Goal: Transaction & Acquisition: Purchase product/service

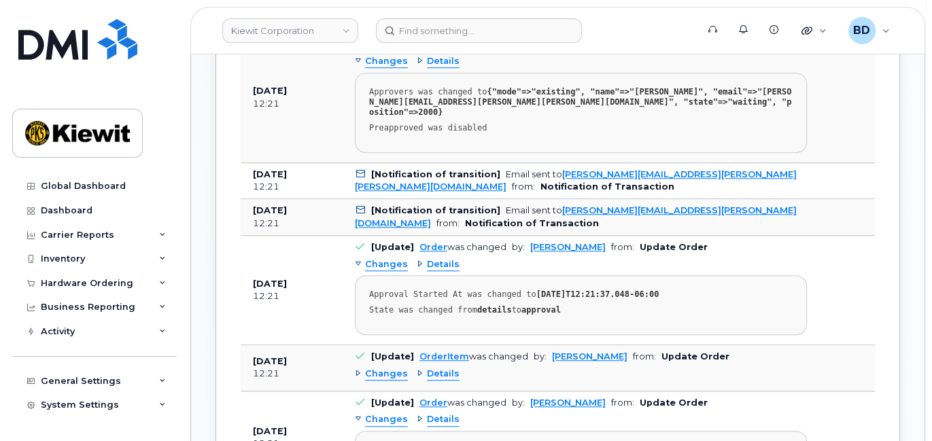
scroll to position [996, 0]
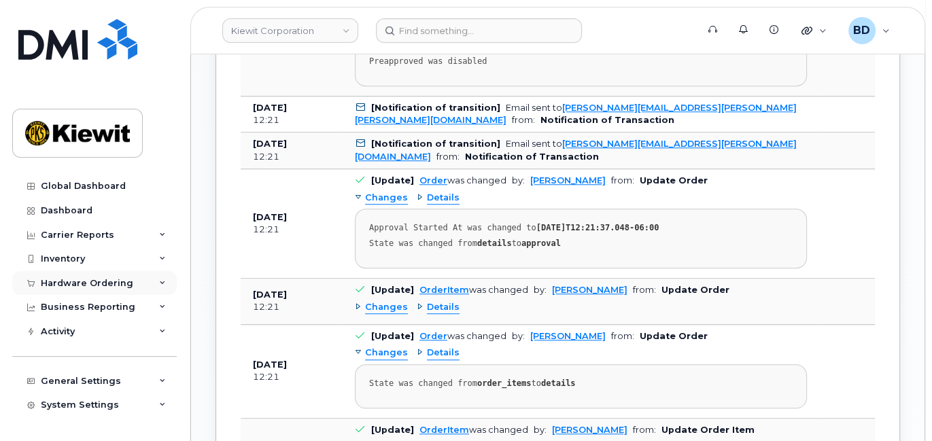
click at [159, 280] on icon at bounding box center [162, 283] width 7 height 7
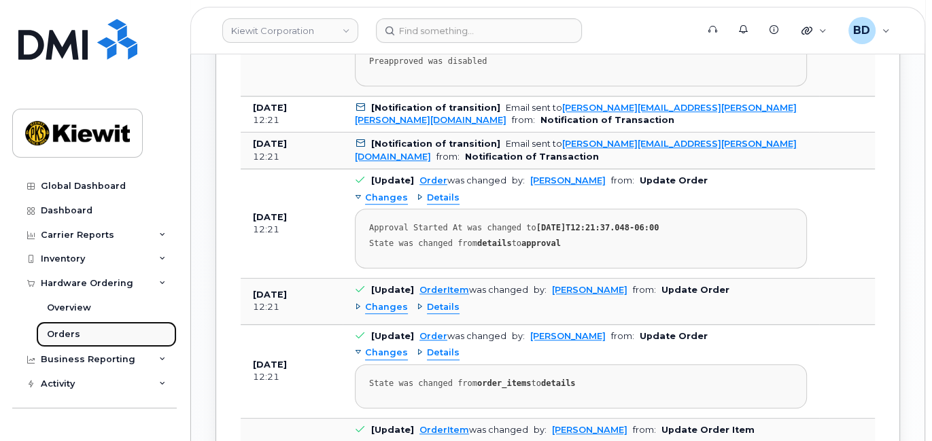
click at [148, 333] on link "Orders" at bounding box center [106, 334] width 141 height 26
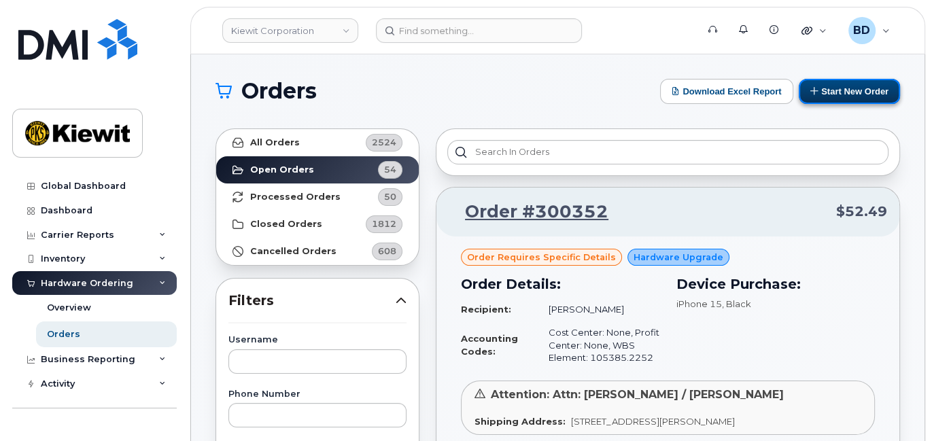
click at [851, 90] on button "Start New Order" at bounding box center [848, 91] width 101 height 25
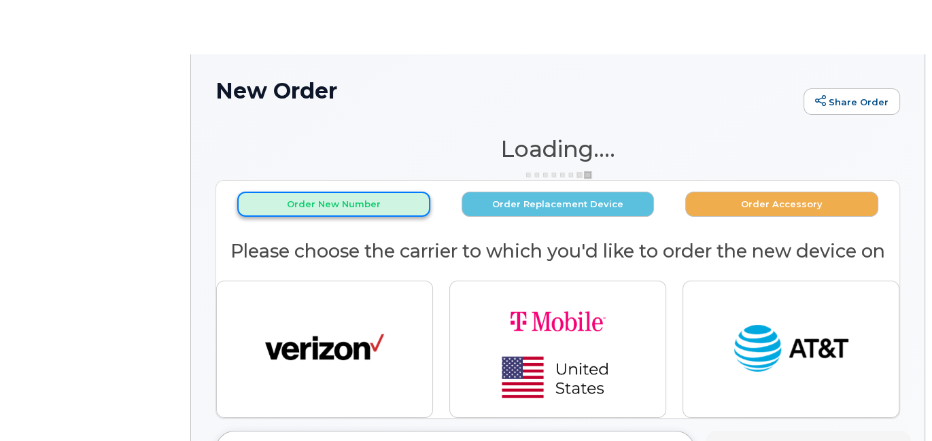
click at [327, 200] on button "Order New Number" at bounding box center [333, 204] width 193 height 25
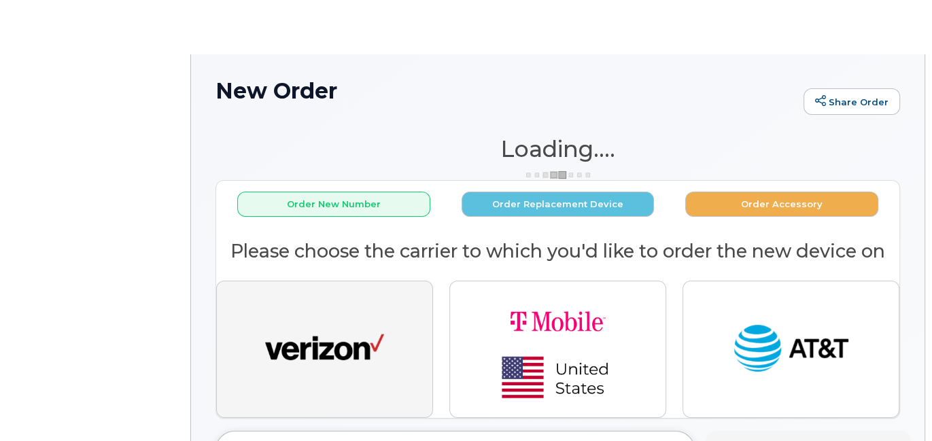
click at [330, 351] on img "button" at bounding box center [324, 349] width 119 height 61
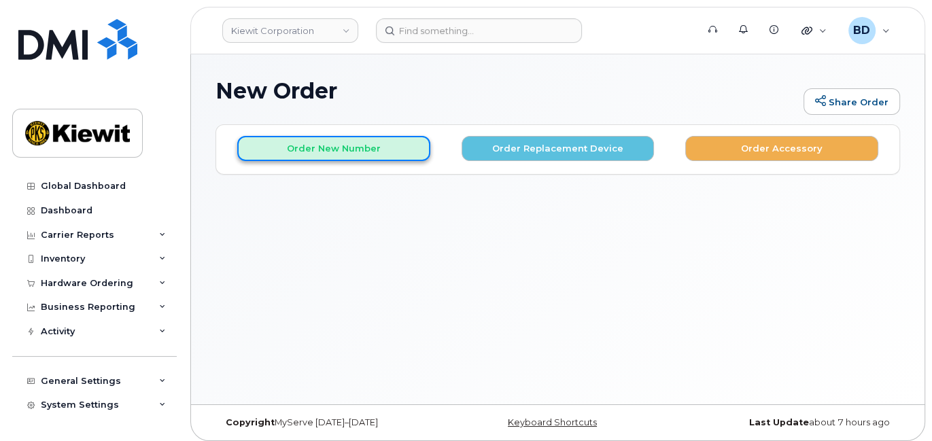
click at [357, 143] on button "Order New Number" at bounding box center [333, 148] width 193 height 25
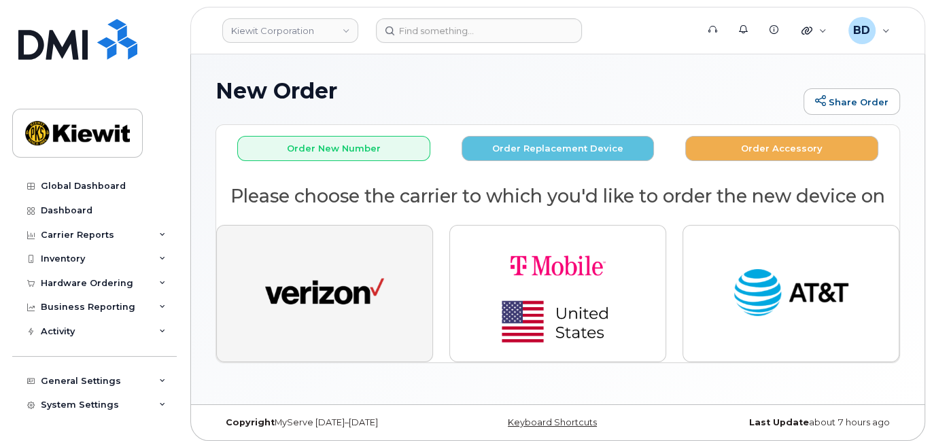
click at [340, 286] on img "button" at bounding box center [324, 293] width 119 height 61
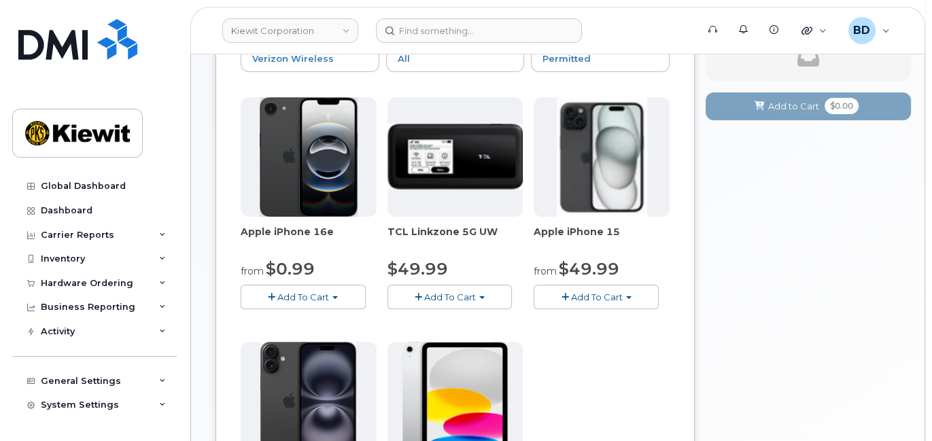
scroll to position [181, 0]
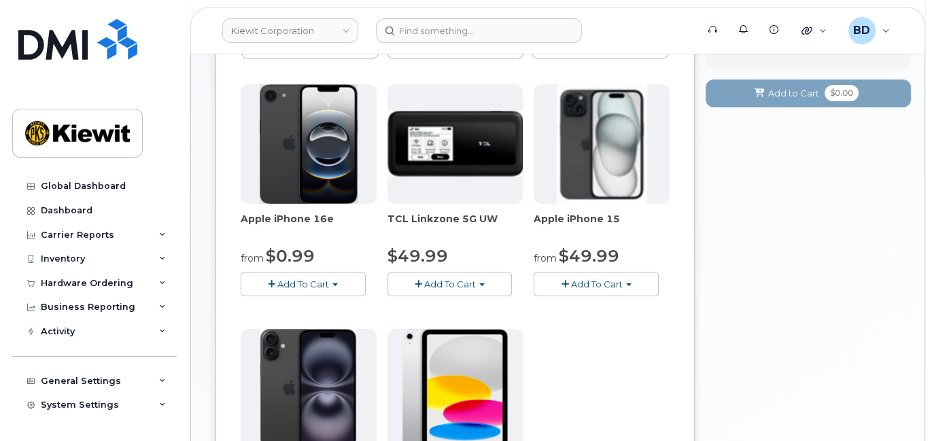
click at [586, 279] on span "Add To Cart" at bounding box center [597, 284] width 52 height 11
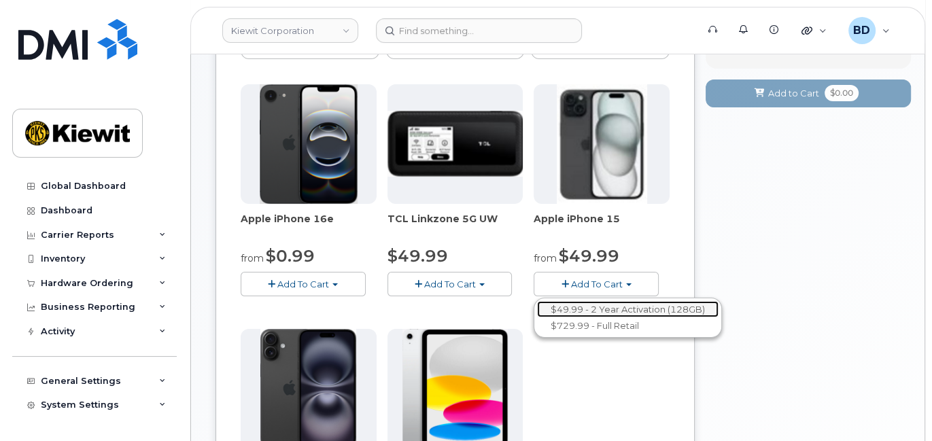
click at [593, 305] on link "$49.99 - 2 Year Activation (128GB)" at bounding box center [627, 309] width 181 height 17
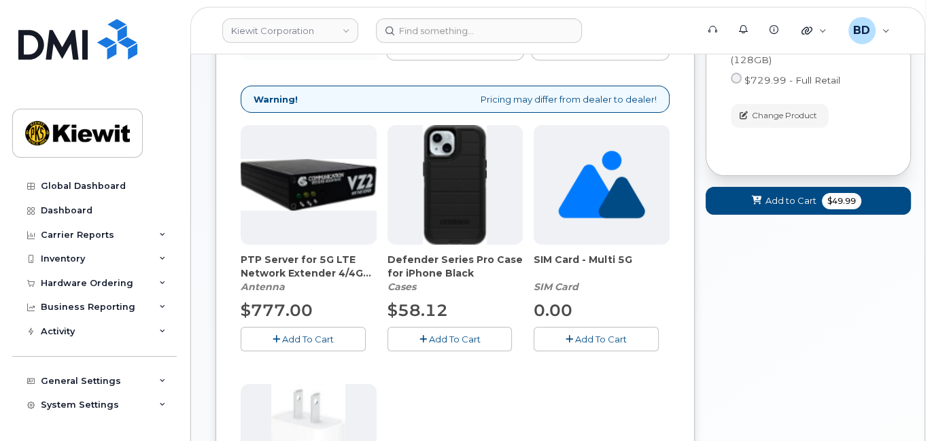
click at [455, 334] on span "Add To Cart" at bounding box center [454, 339] width 52 height 11
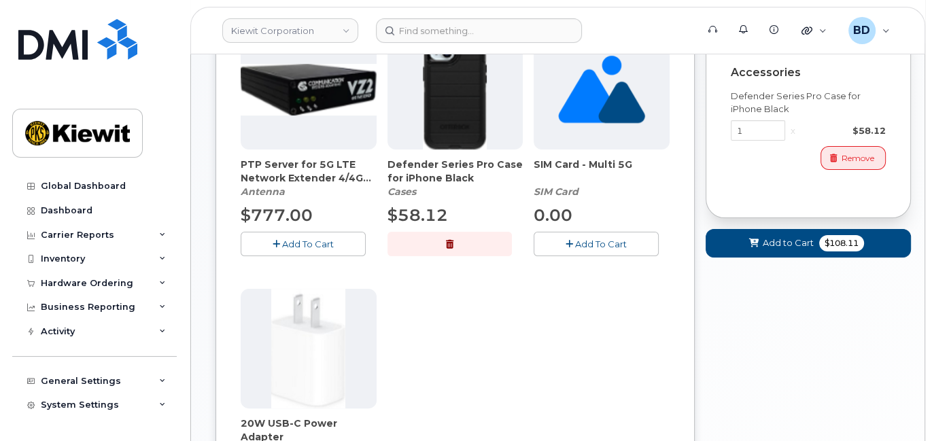
scroll to position [362, 0]
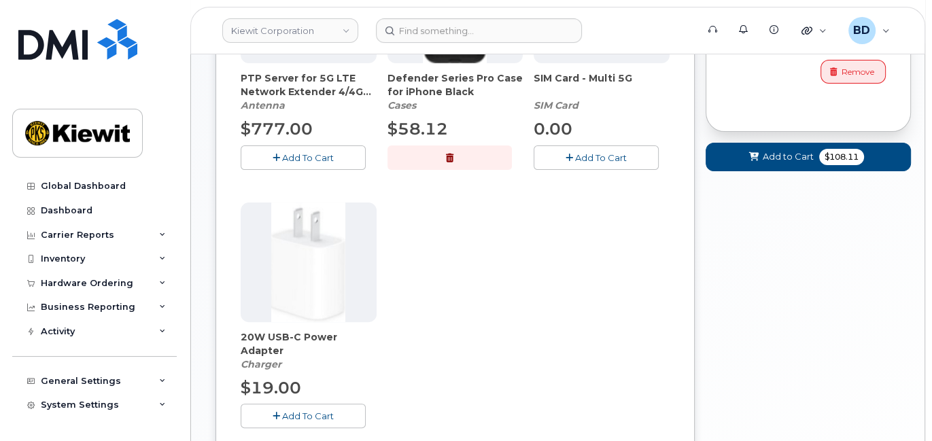
drag, startPoint x: 288, startPoint y: 416, endPoint x: 526, endPoint y: 319, distance: 256.7
click at [288, 415] on span "Add To Cart" at bounding box center [308, 415] width 52 height 11
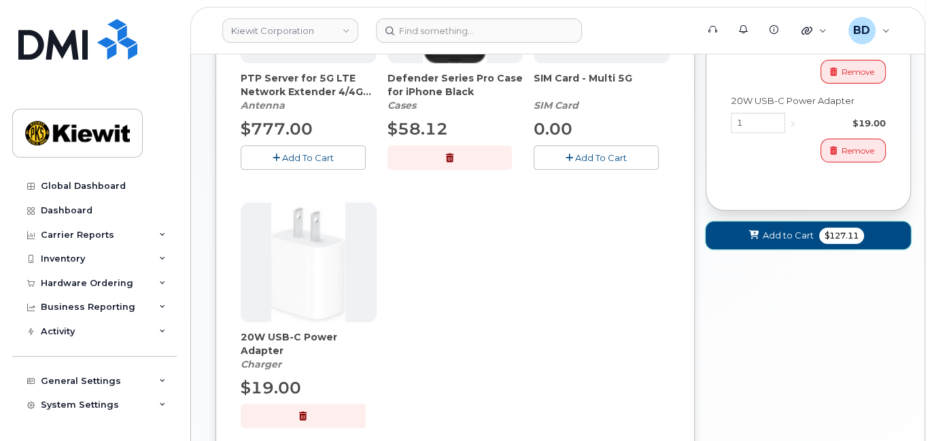
click at [788, 232] on span "Add to Cart" at bounding box center [787, 235] width 51 height 13
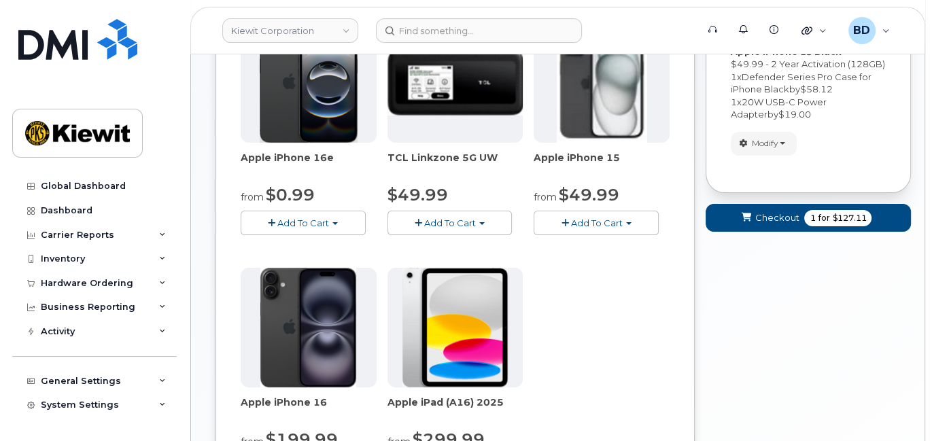
scroll to position [186, 0]
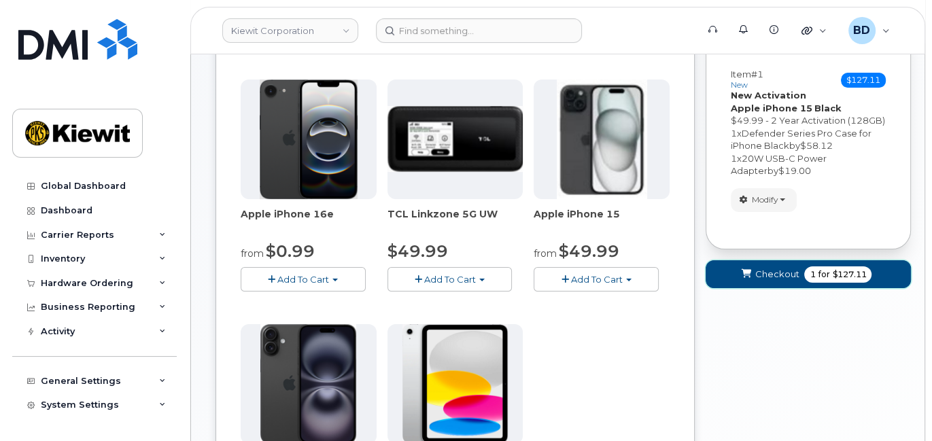
click at [779, 272] on span "Checkout" at bounding box center [776, 274] width 44 height 13
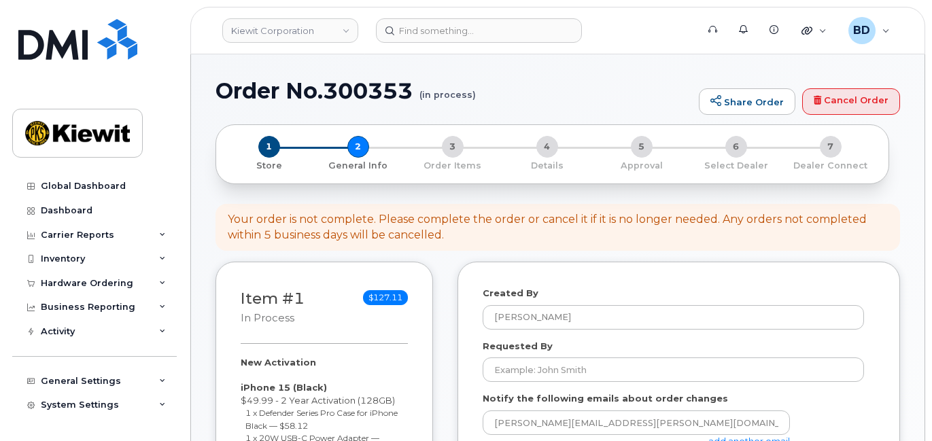
select select
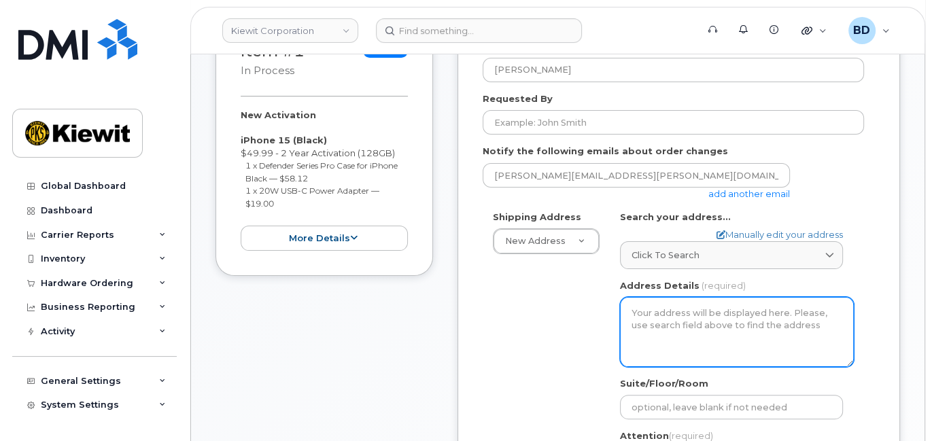
scroll to position [272, 0]
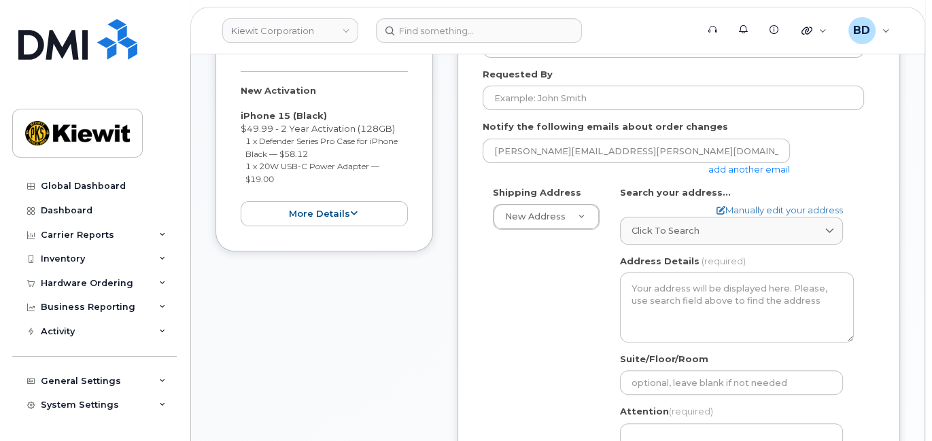
click at [731, 166] on link "add another email" at bounding box center [749, 169] width 82 height 11
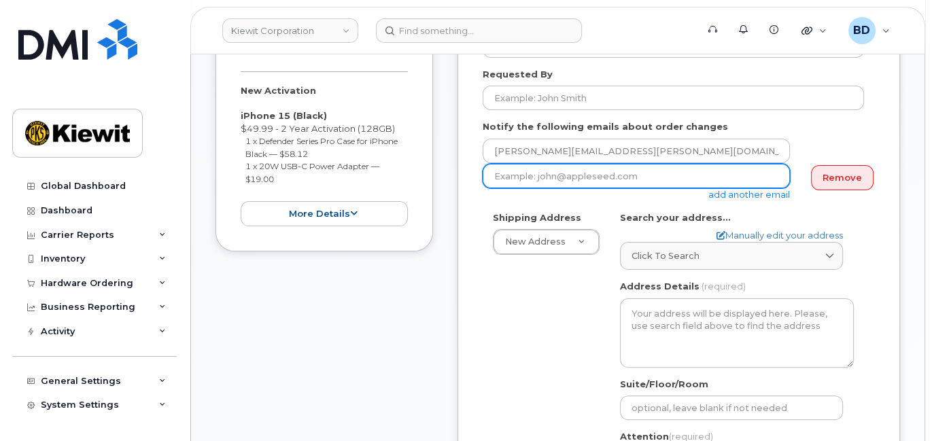
click at [552, 175] on input "email" at bounding box center [635, 176] width 307 height 24
paste input "david.gutierrez@kiewit.com"
type input "david.gutierrez@kiewit.com"
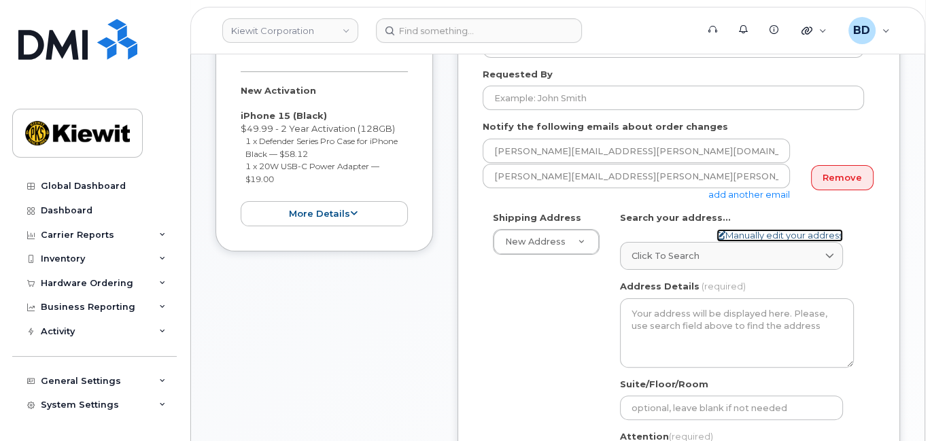
click at [748, 232] on link "Manually edit your address" at bounding box center [779, 235] width 126 height 13
select select
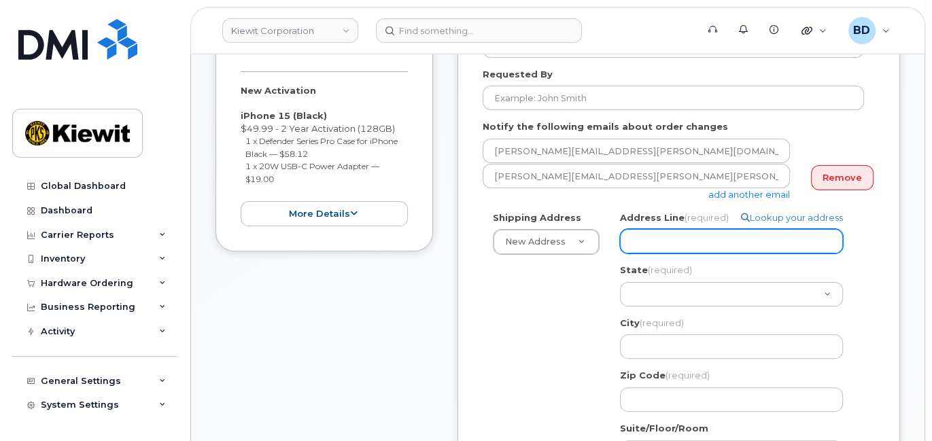
click at [686, 235] on input "Address Line (required)" at bounding box center [731, 241] width 223 height 24
paste input "14660 Dixie Hwy"
select select
type input "14660 Dixie Hwy"
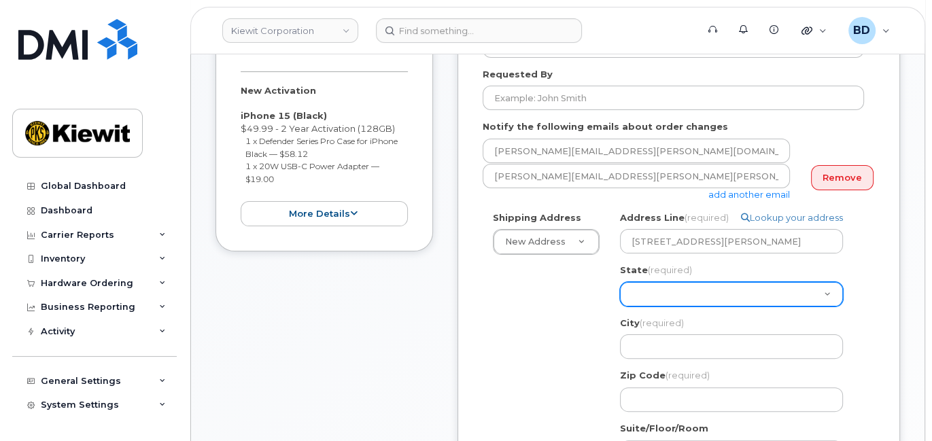
click at [658, 291] on select "Alabama Alaska American Samoa Arizona Arkansas California Colorado Connecticut …" at bounding box center [731, 294] width 223 height 24
select select "KY"
click at [620, 282] on select "Alabama Alaska American Samoa Arizona Arkansas California Colorado Connecticut …" at bounding box center [731, 294] width 223 height 24
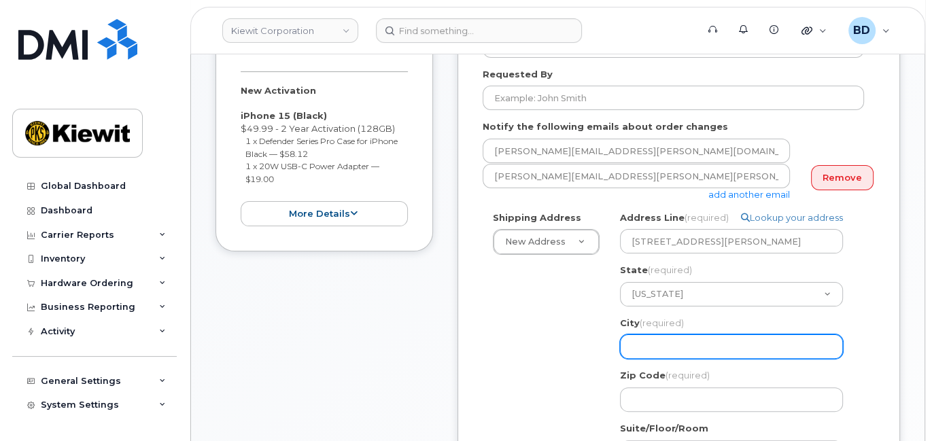
click at [644, 349] on input "City (required)" at bounding box center [731, 346] width 223 height 24
paste input "Louisville"
select select
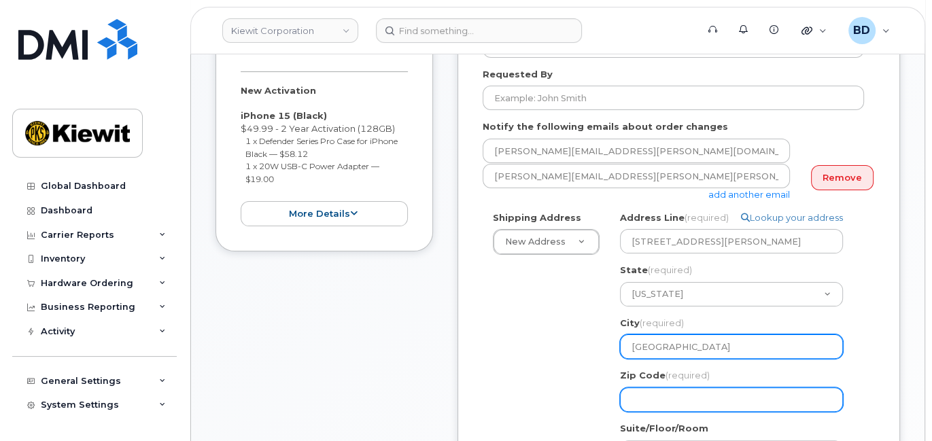
type input "Louisville"
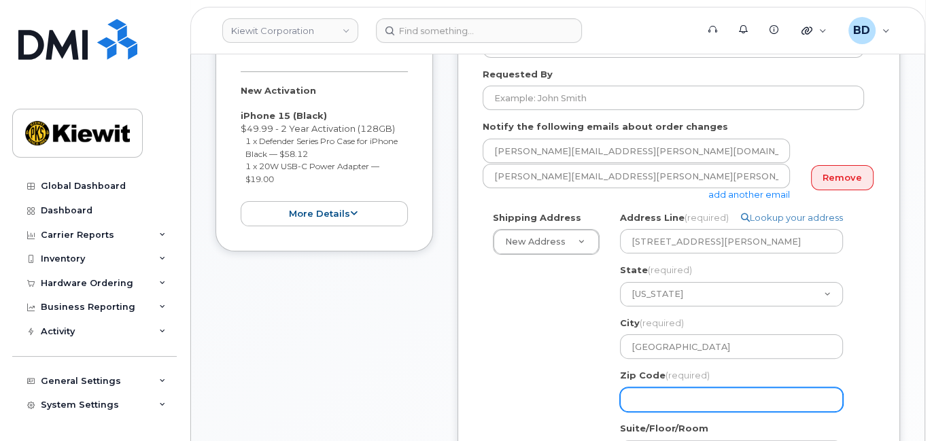
click at [650, 401] on input "Zip Code (required)" at bounding box center [731, 399] width 223 height 24
select select
type input "4"
select select
type input "40"
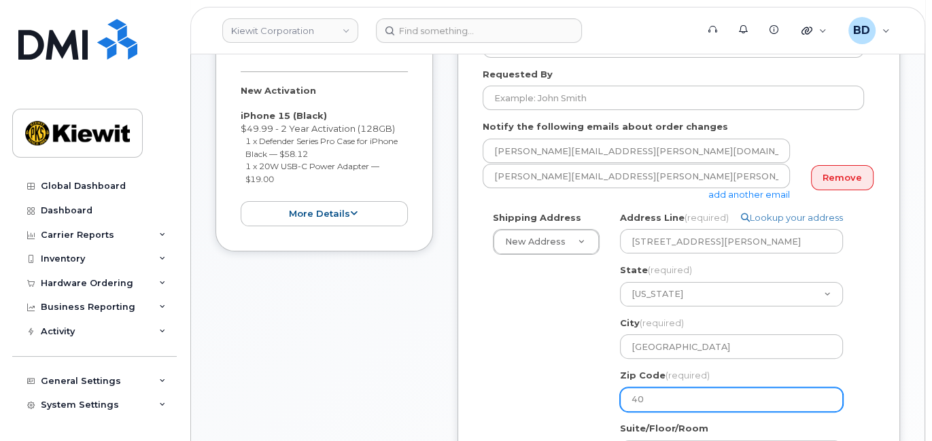
select select
type input "402"
select select
type input "4027"
select select
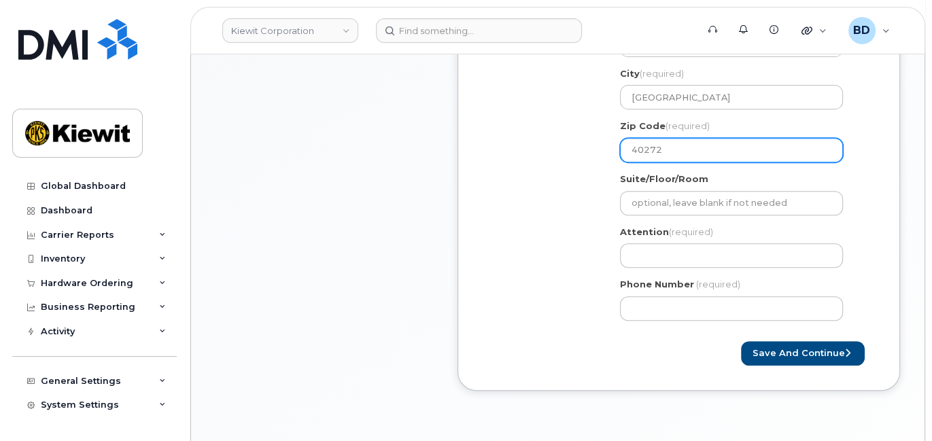
scroll to position [544, 0]
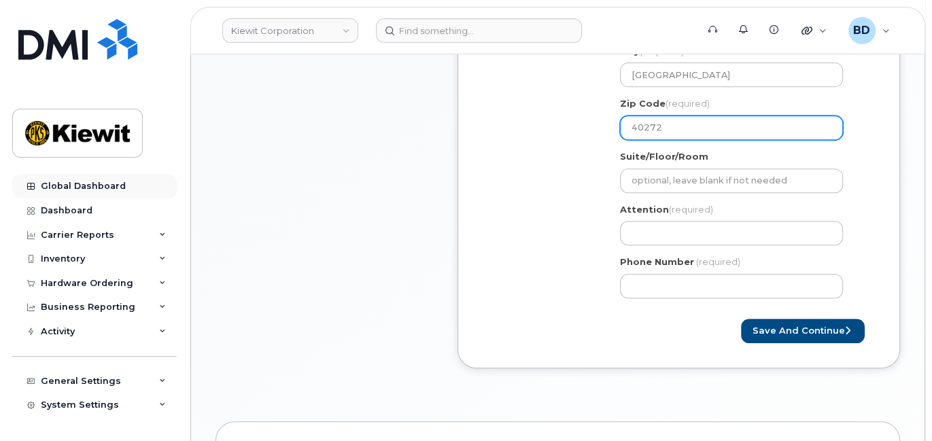
type input "40272"
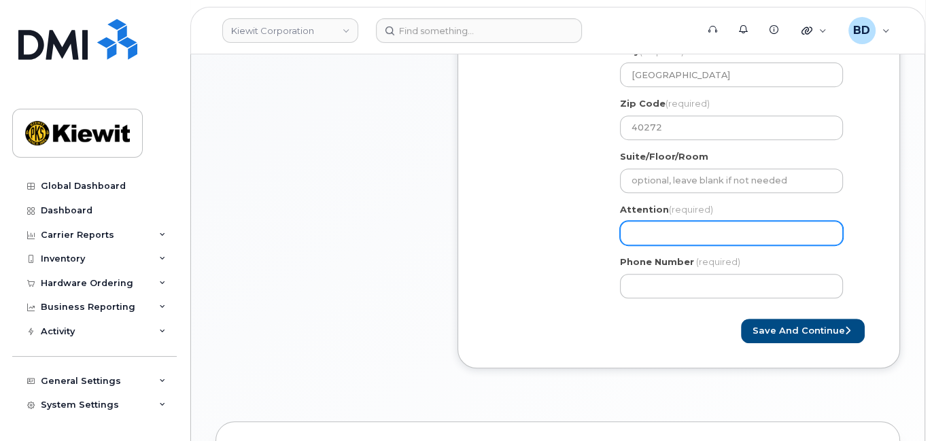
click at [639, 237] on input "Attention (required)" at bounding box center [731, 233] width 223 height 24
paste input "Joseph.Montondo"
select select
type input "Joseph.Montondo"
select select
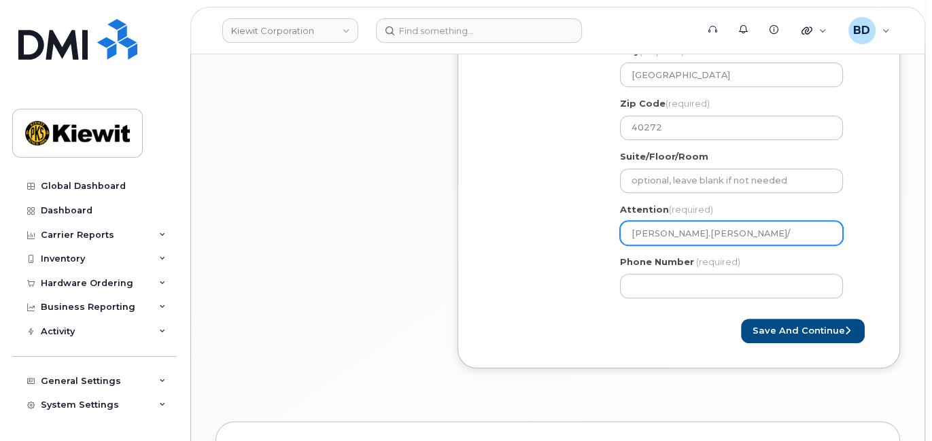
click at [720, 232] on input "Joseph.Montondo/" at bounding box center [731, 233] width 223 height 24
paste input "Jesse Montalvo"
type input "Joseph.Montondo/Jesse Montalvo"
select select
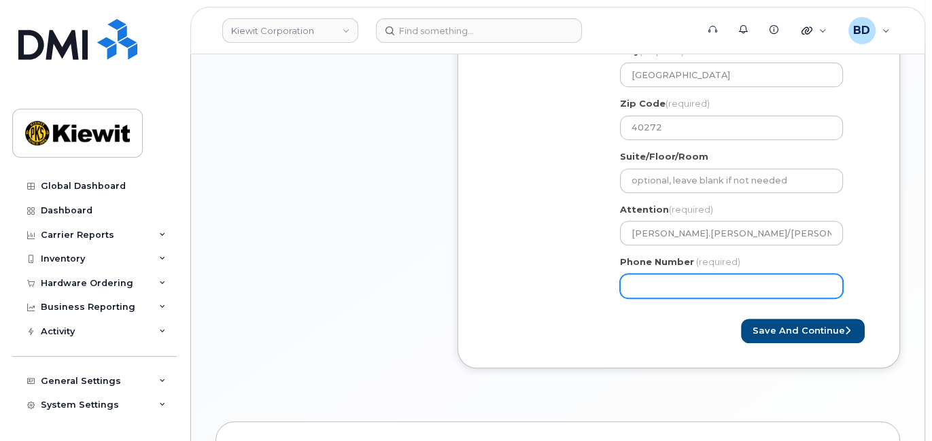
click at [644, 294] on input "Phone Number" at bounding box center [731, 286] width 223 height 24
type input "8777727707"
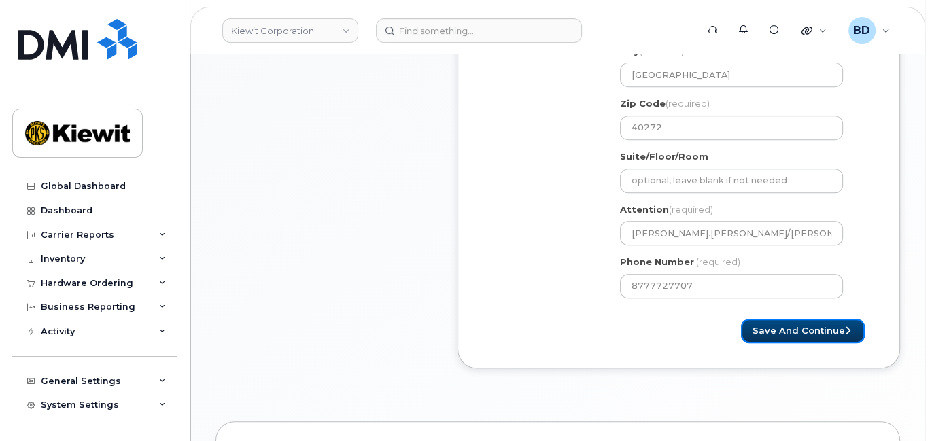
select select
click at [773, 329] on button "Save and Continue" at bounding box center [803, 331] width 124 height 25
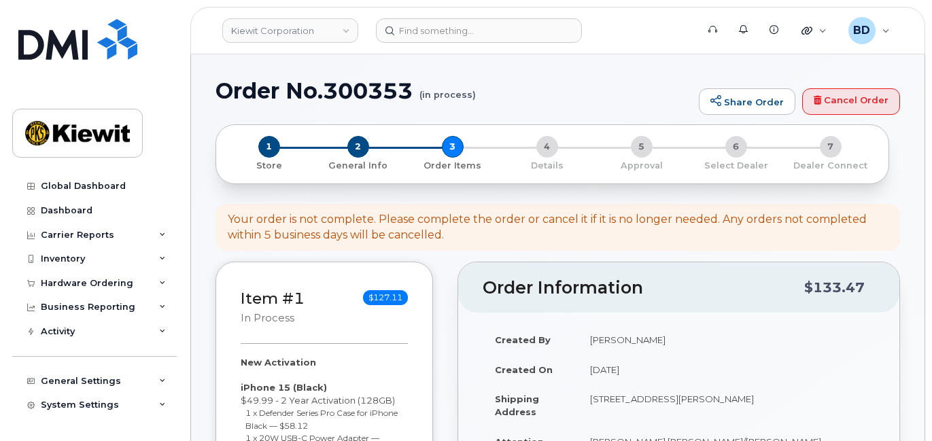
select select
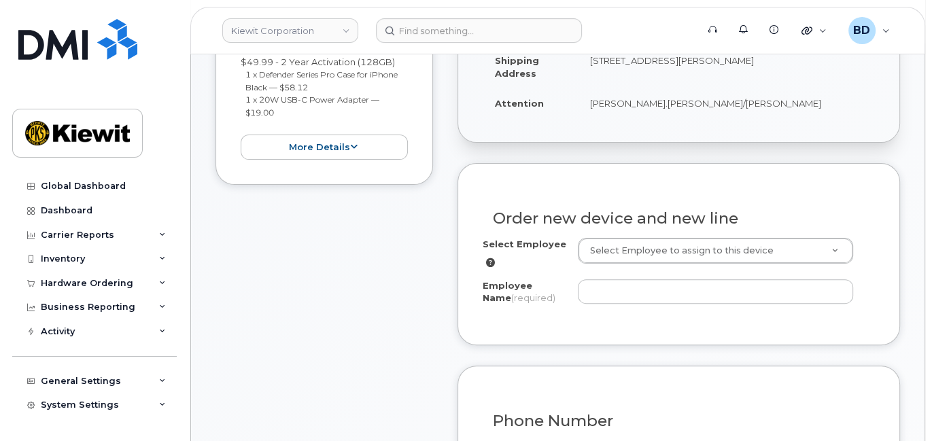
scroll to position [362, 0]
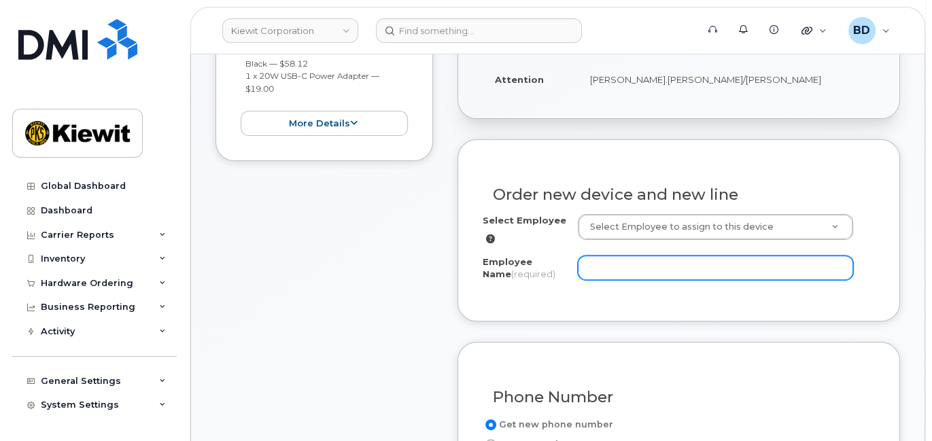
click at [611, 265] on input "Employee Name (required)" at bounding box center [715, 268] width 275 height 24
paste input "Jesse Montalvo"
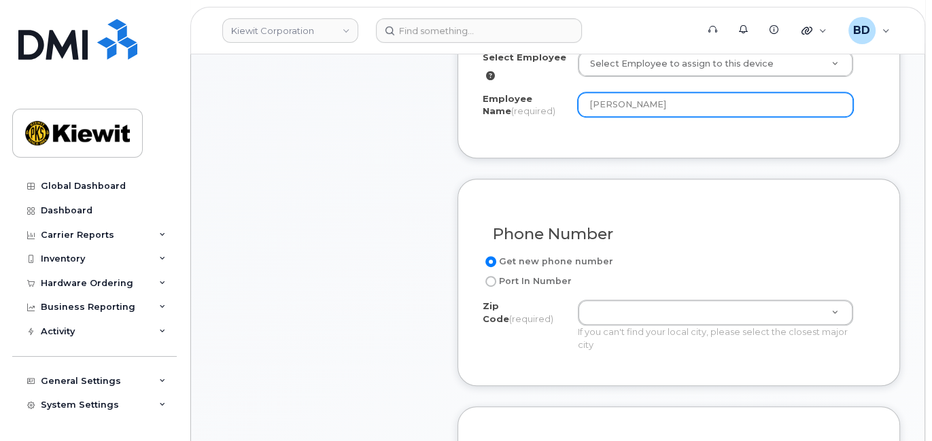
scroll to position [724, 0]
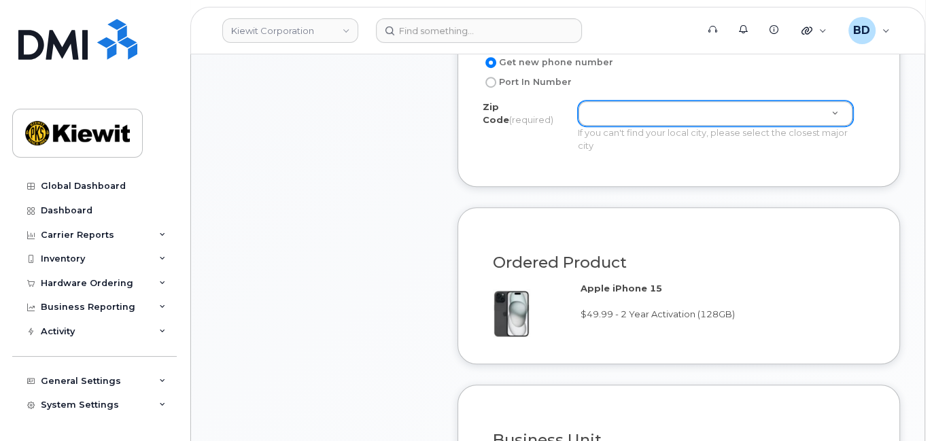
type input "Jesse Montalvo"
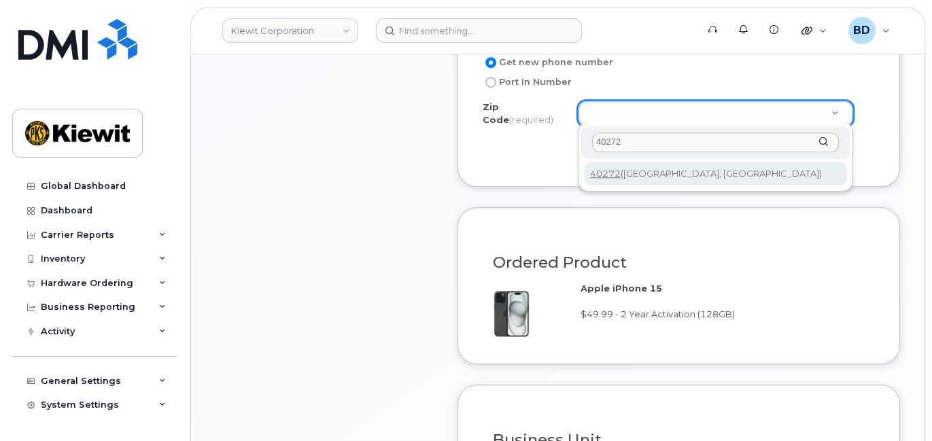
type input "40272"
type input "40272 (Louisville, KY)"
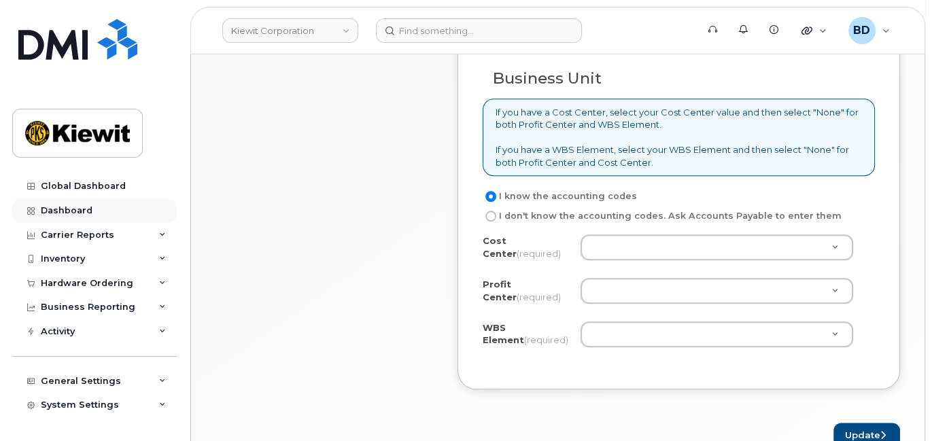
scroll to position [1087, 0]
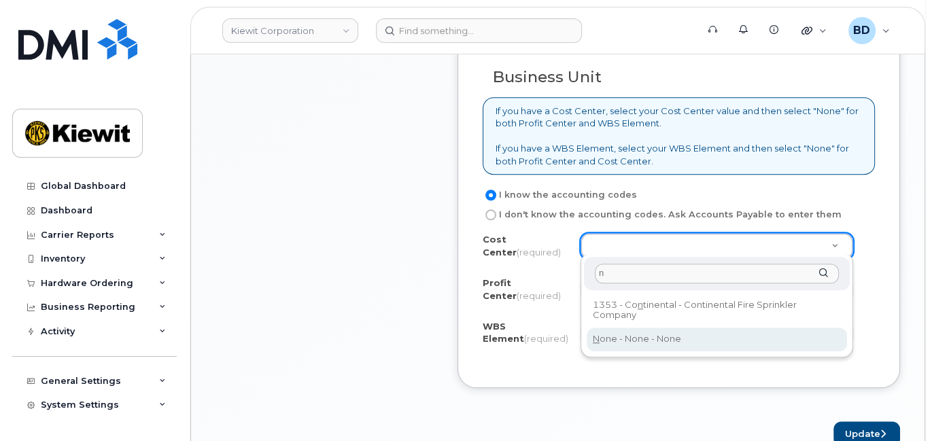
type input "n"
drag, startPoint x: 608, startPoint y: 338, endPoint x: 588, endPoint y: 295, distance: 47.5
type input "None"
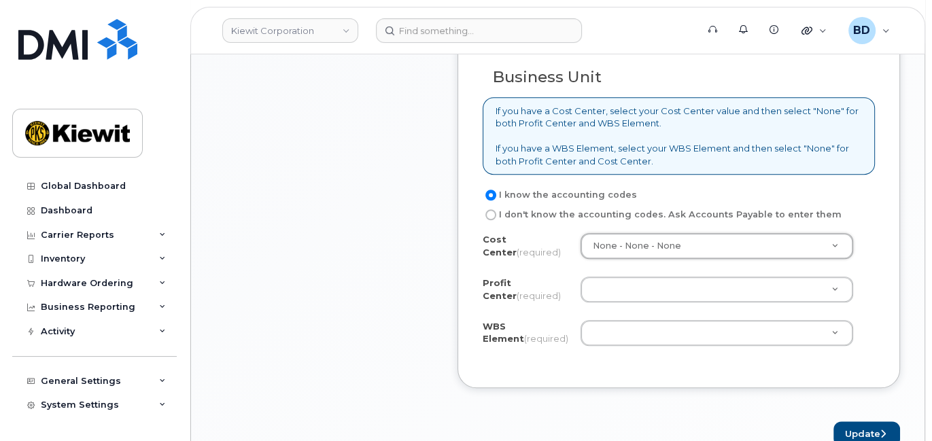
drag, startPoint x: 592, startPoint y: 285, endPoint x: 600, endPoint y: 284, distance: 8.2
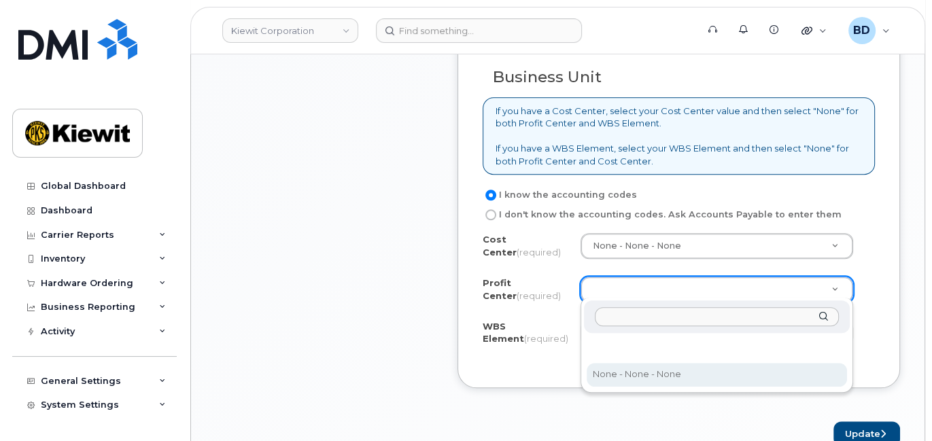
drag, startPoint x: 625, startPoint y: 368, endPoint x: 616, endPoint y: 351, distance: 19.8
select select "None"
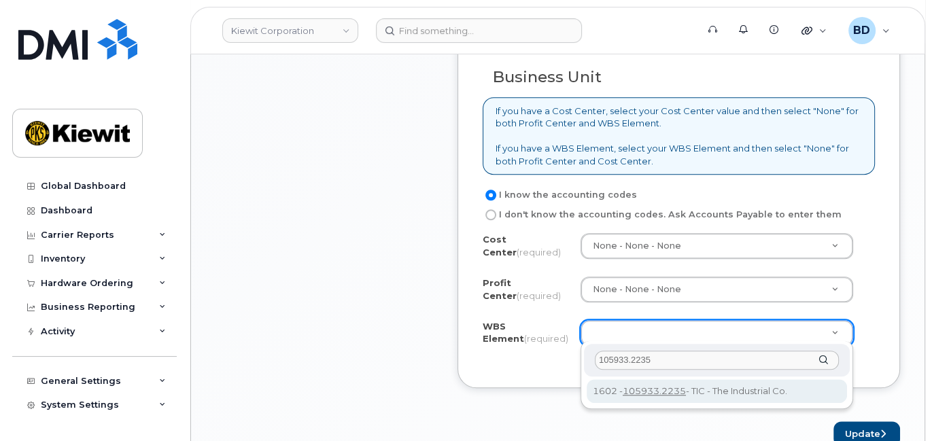
type input "105933.2235"
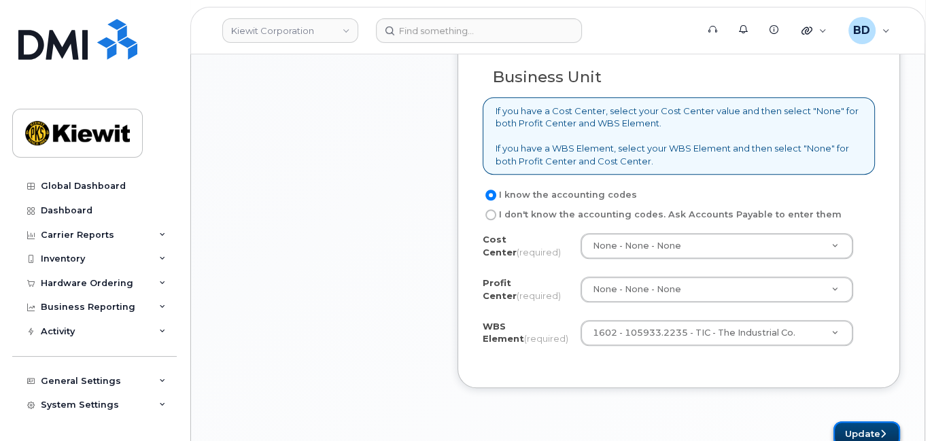
click at [864, 429] on button "Update" at bounding box center [866, 433] width 67 height 25
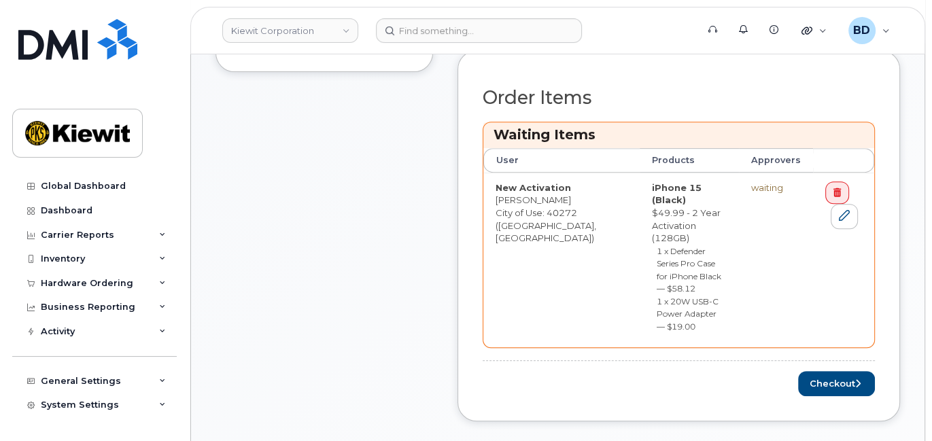
scroll to position [544, 0]
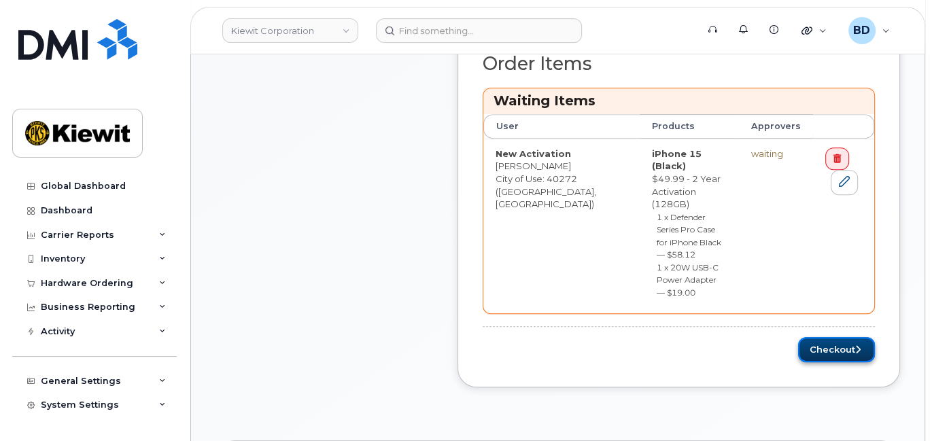
click at [832, 337] on button "Checkout" at bounding box center [836, 349] width 77 height 25
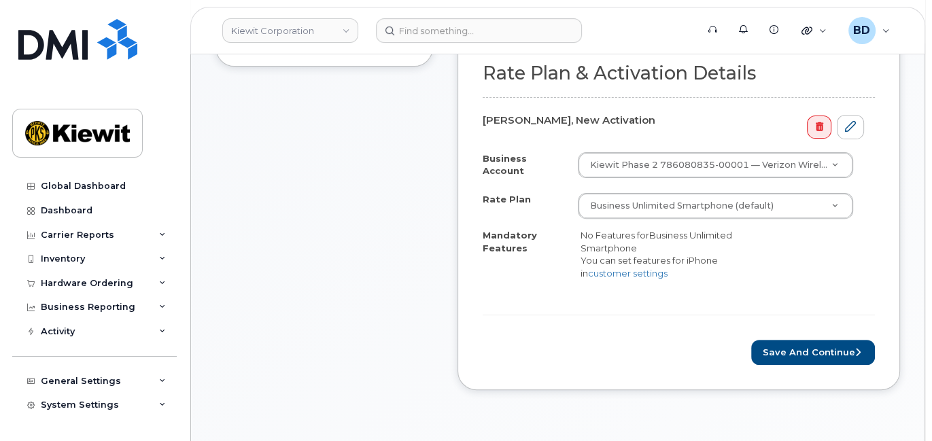
scroll to position [453, 0]
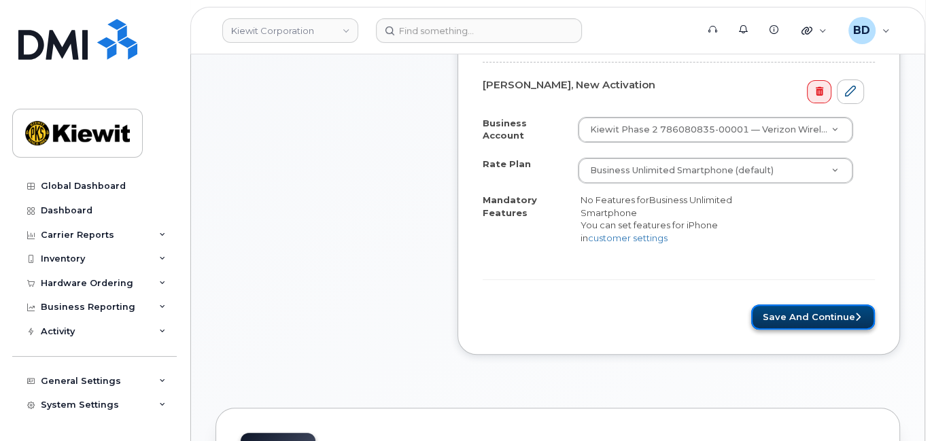
click at [781, 312] on button "Save and Continue" at bounding box center [813, 316] width 124 height 25
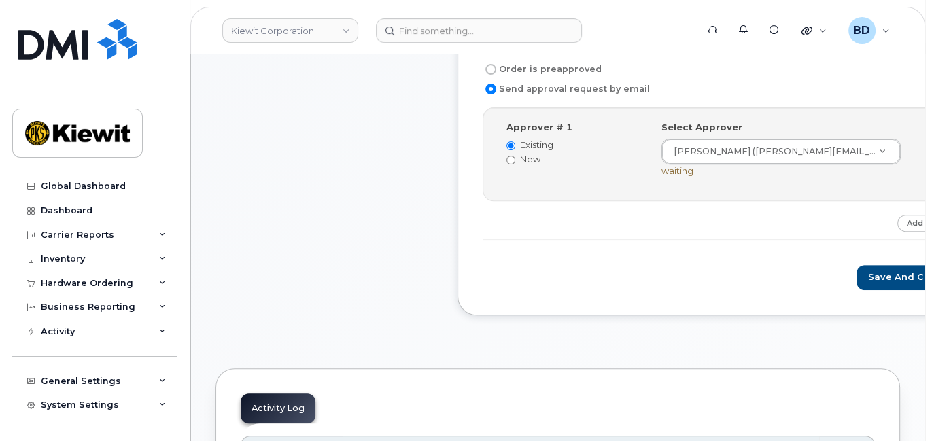
scroll to position [453, 0]
click at [856, 273] on button "Save and Continue" at bounding box center [914, 276] width 116 height 25
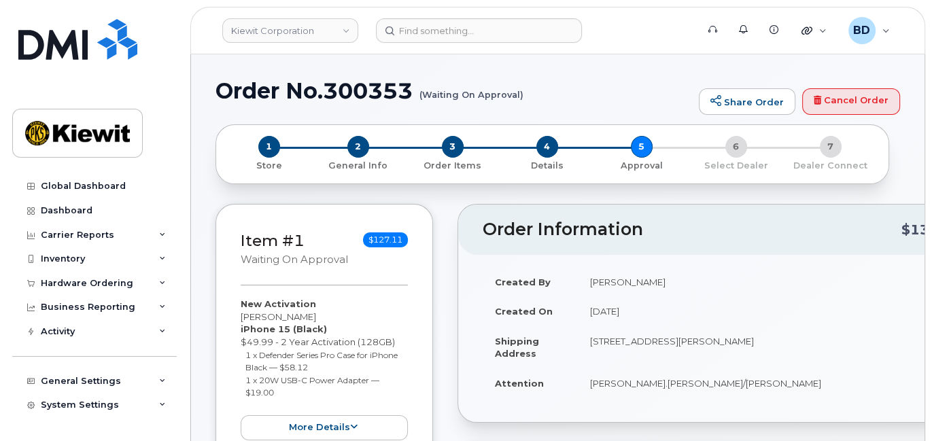
click at [363, 89] on h1 "Order No.300353 (Waiting On Approval)" at bounding box center [453, 91] width 476 height 24
copy h1 "300353"
